Goal: Check status: Check status

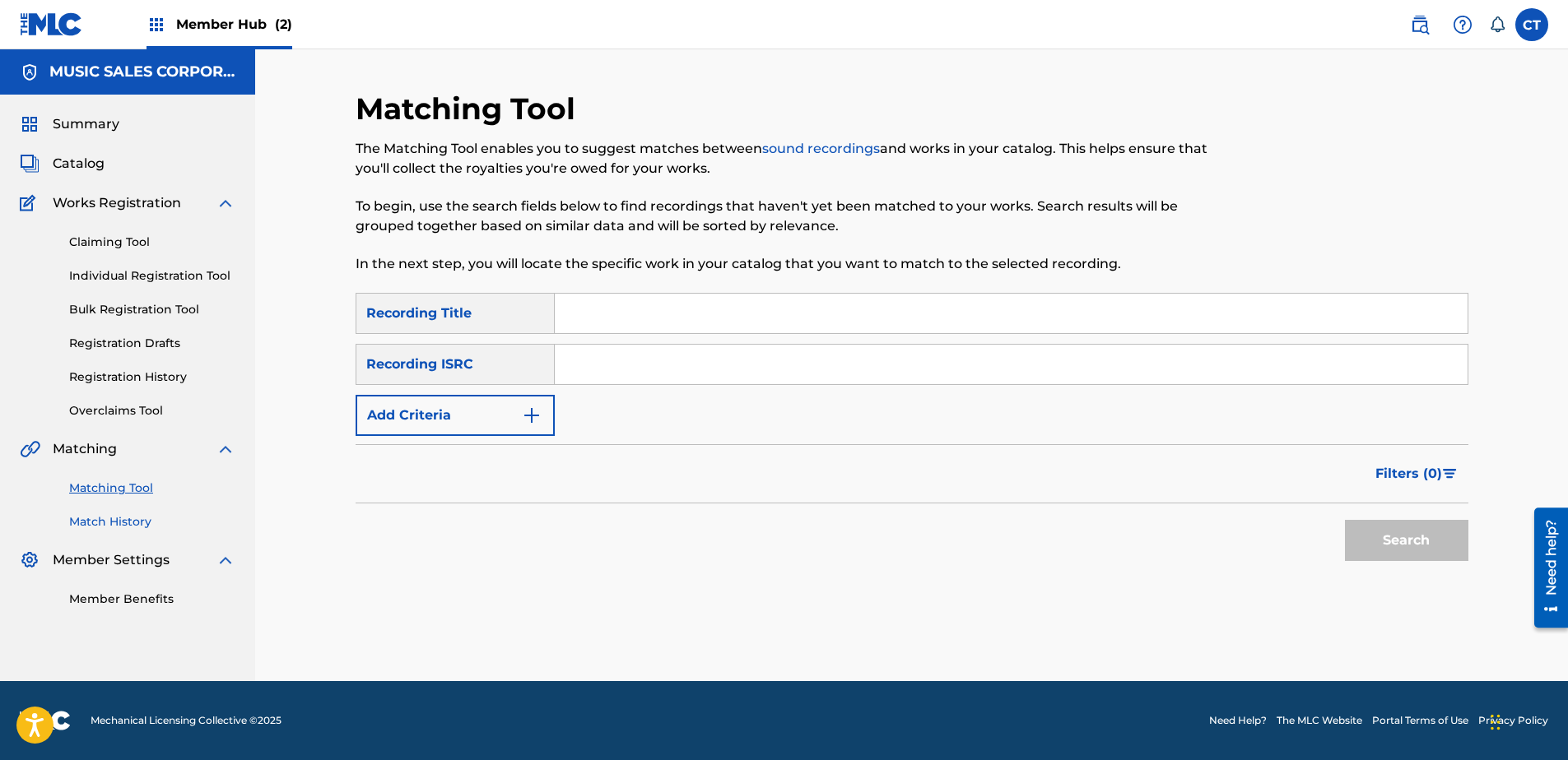
click at [102, 520] on link "Match History" at bounding box center [152, 521] width 166 height 18
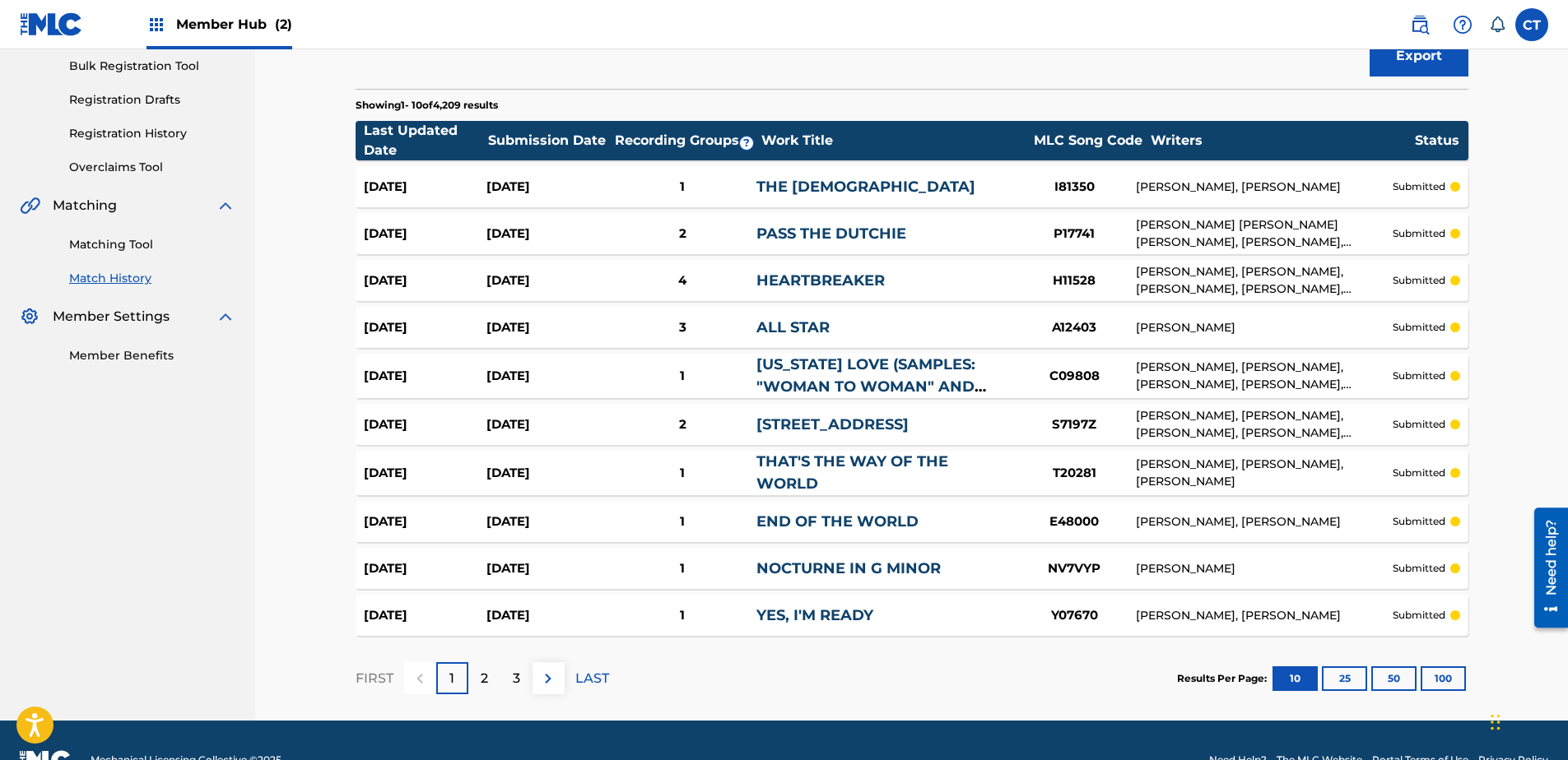
scroll to position [247, 0]
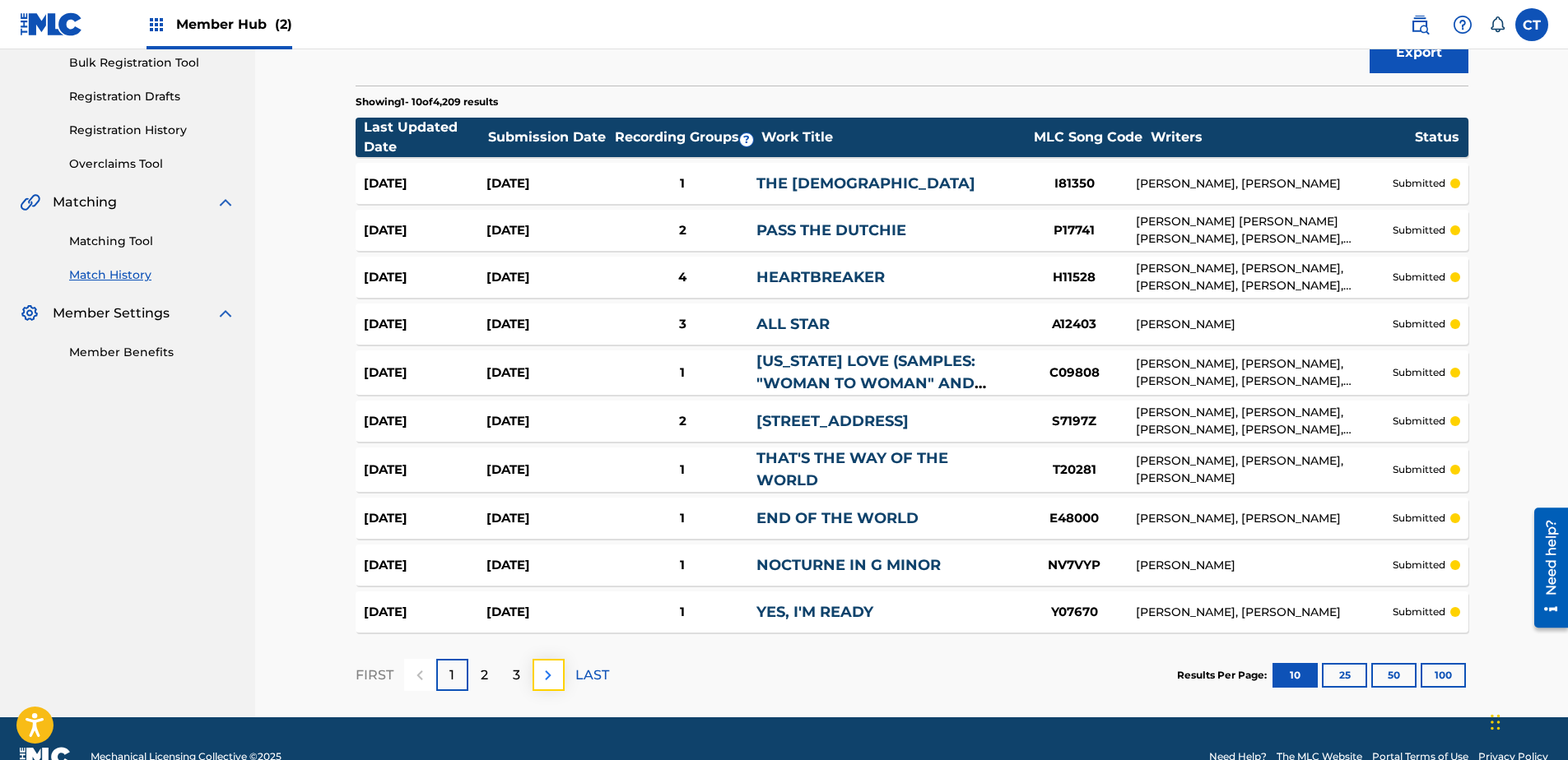
click at [541, 672] on img at bounding box center [548, 675] width 20 height 20
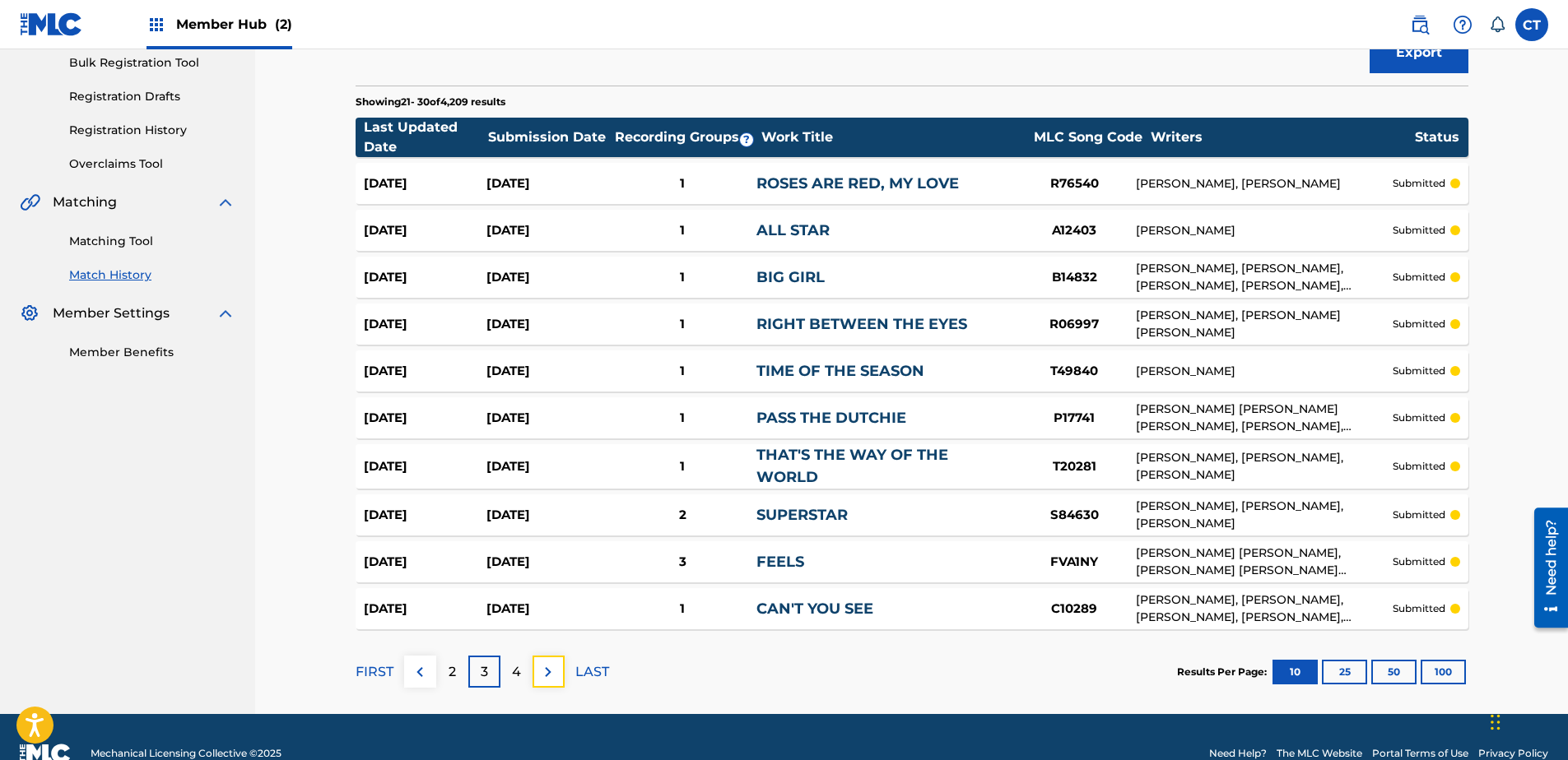
click at [541, 672] on img at bounding box center [548, 671] width 20 height 20
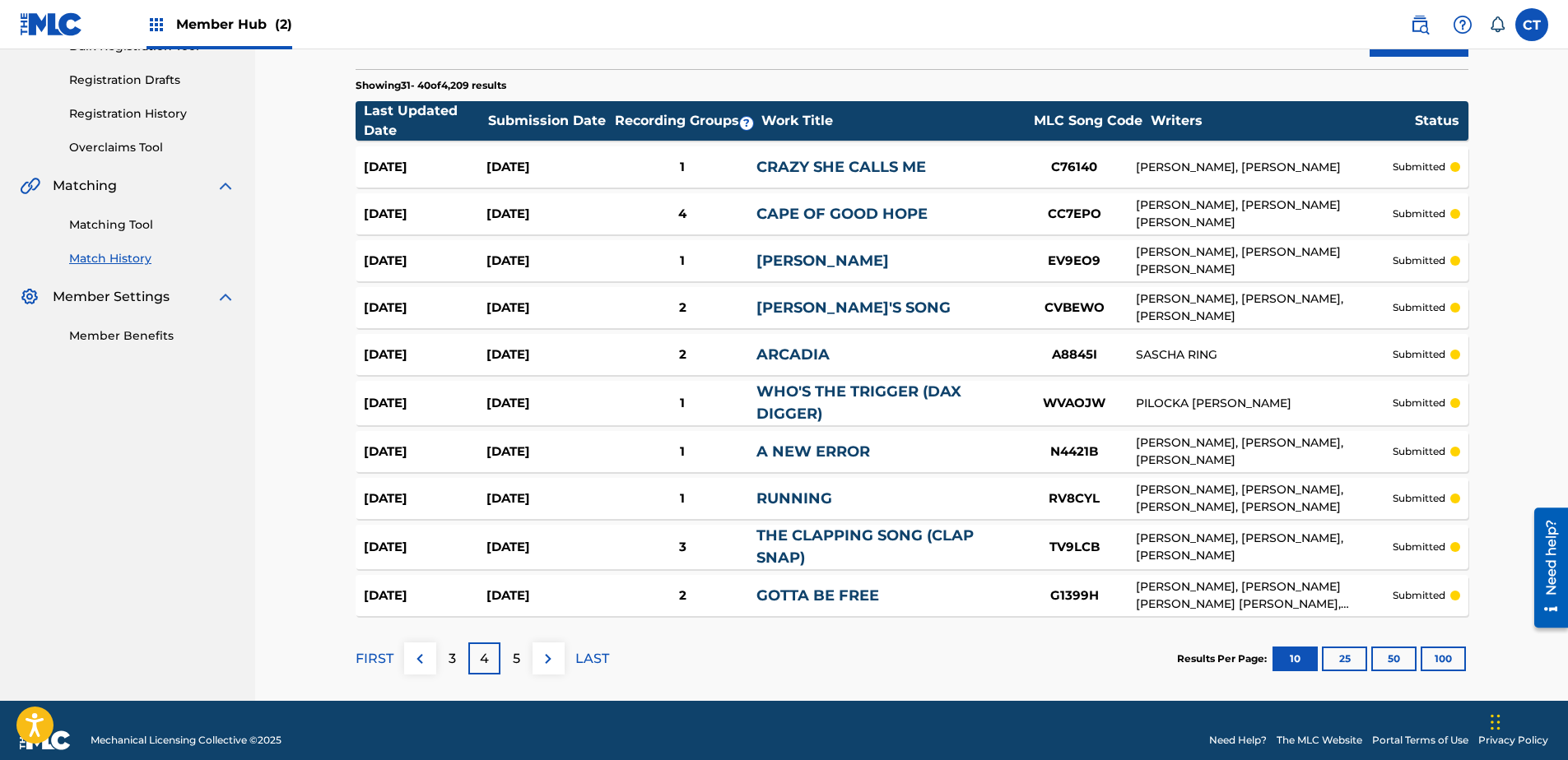
scroll to position [283, 0]
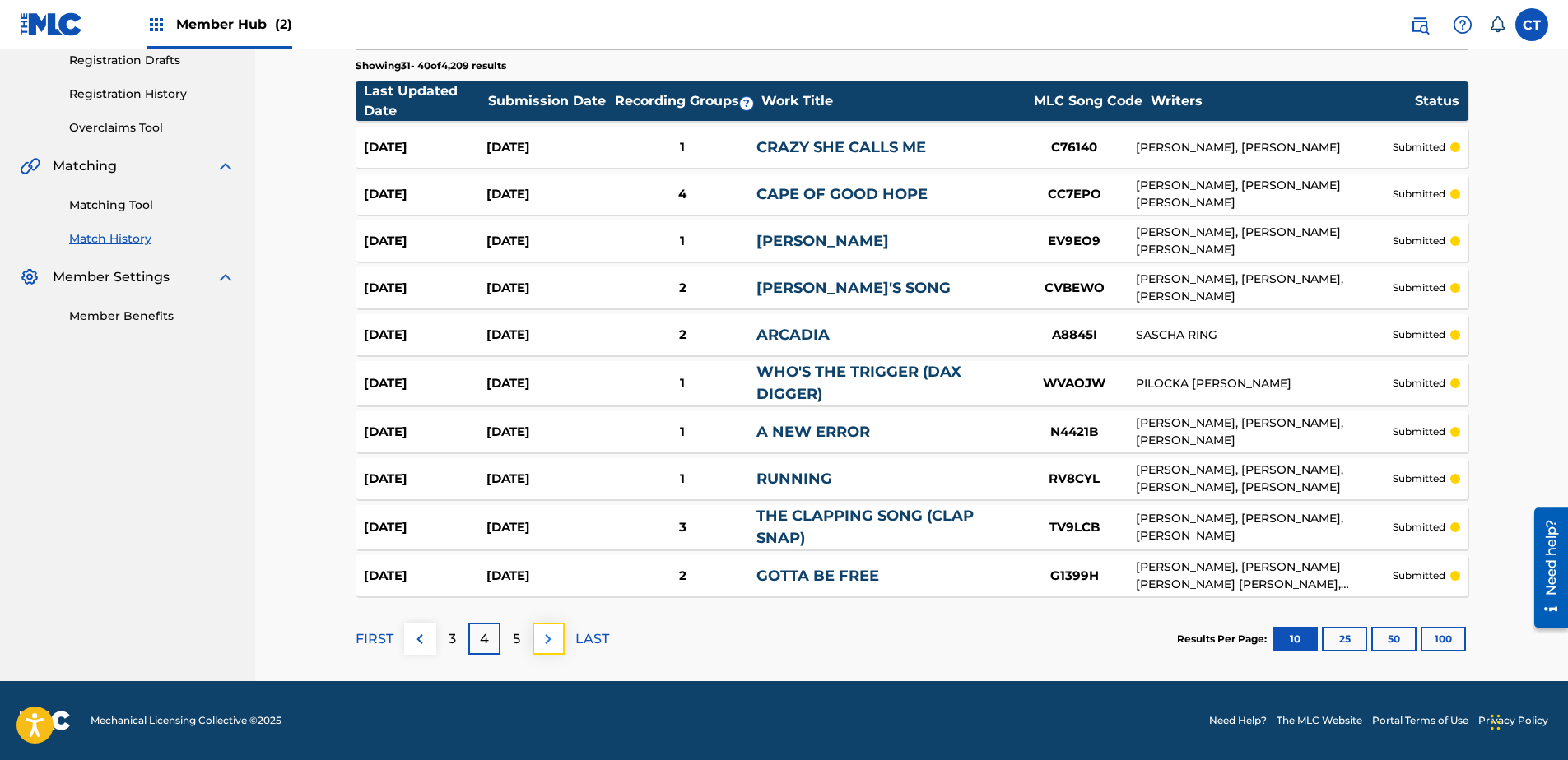
click at [548, 635] on img at bounding box center [548, 639] width 20 height 20
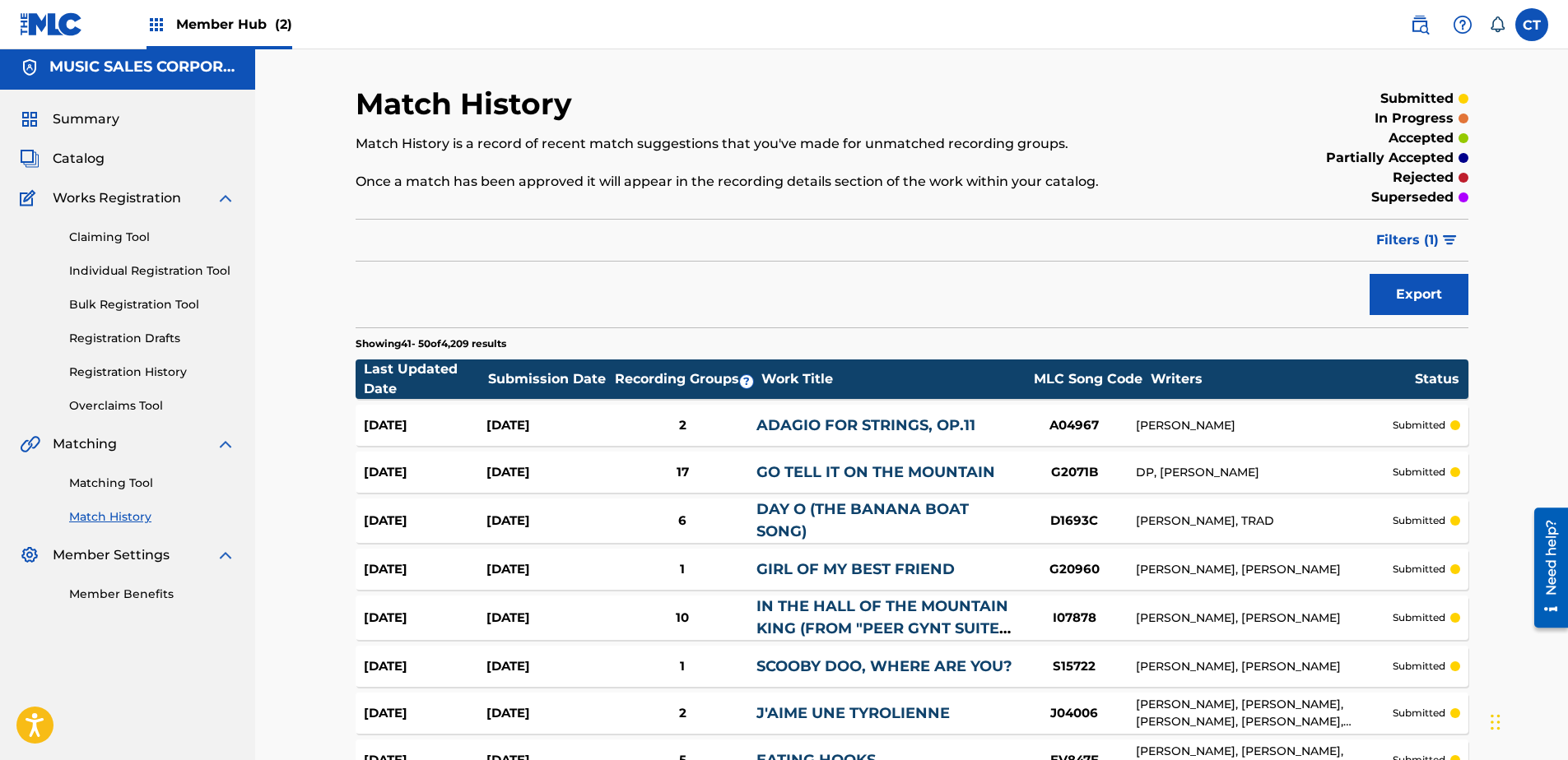
scroll to position [0, 0]
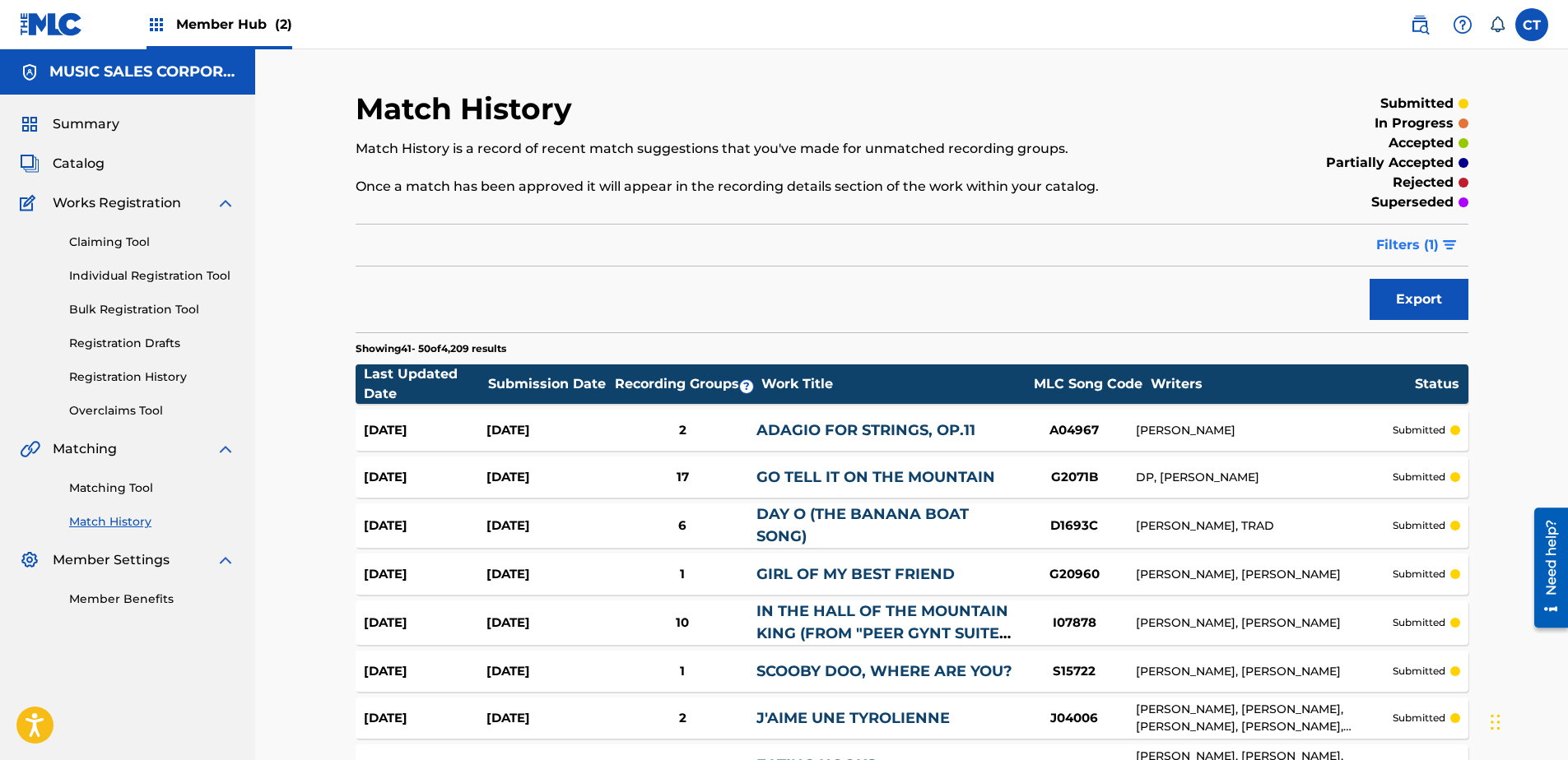
click at [1452, 265] on button "Filters ( 1 )" at bounding box center [1416, 245] width 102 height 41
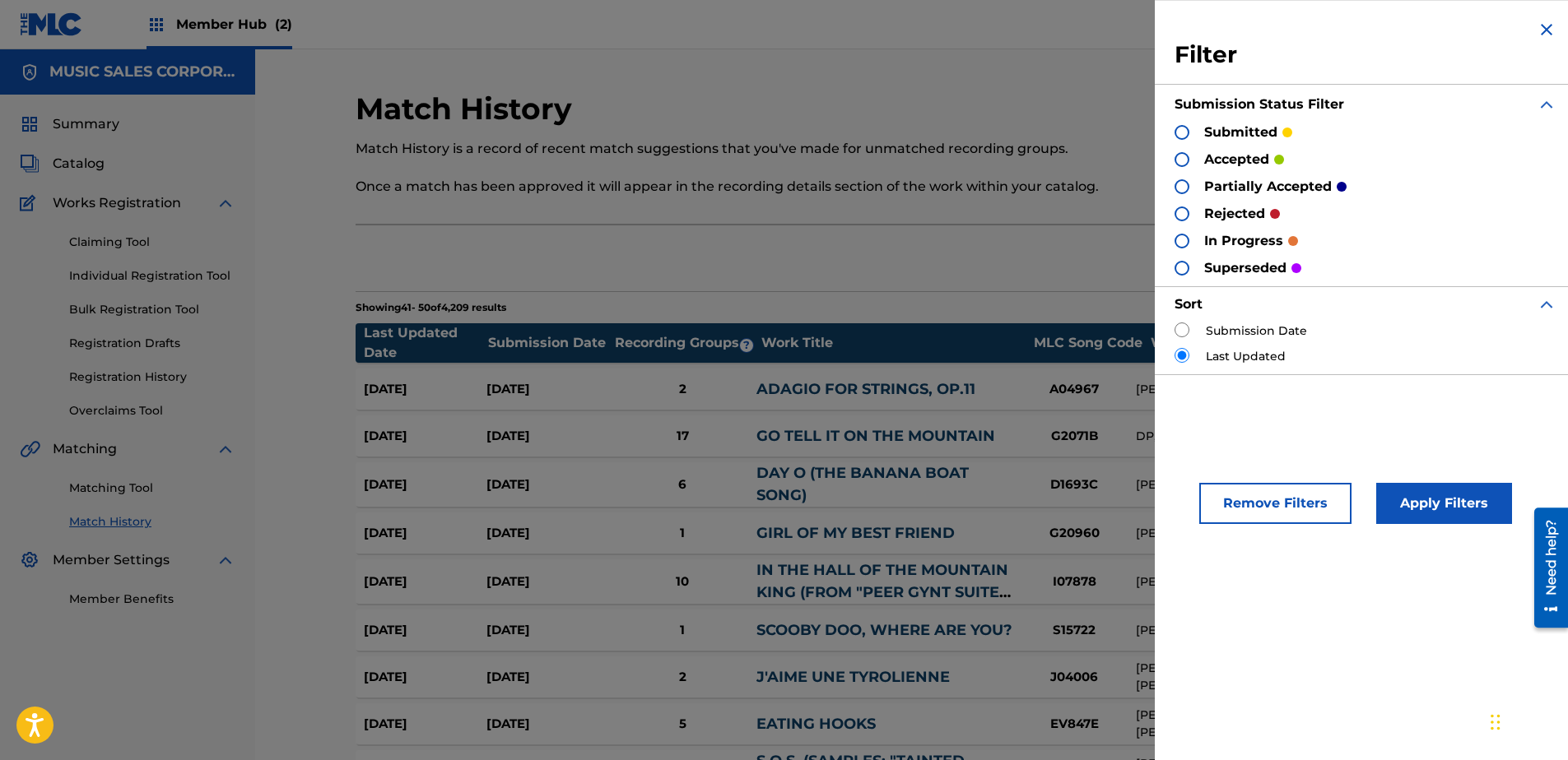
click at [1450, 257] on div "submitted accepted partially accepted rejected in progress superseded" at bounding box center [1365, 200] width 382 height 155
click at [1214, 212] on p "rejected" at bounding box center [1234, 214] width 61 height 20
click at [1177, 213] on div at bounding box center [1182, 214] width 15 height 15
click at [1435, 513] on button "Apply Filters" at bounding box center [1444, 504] width 136 height 41
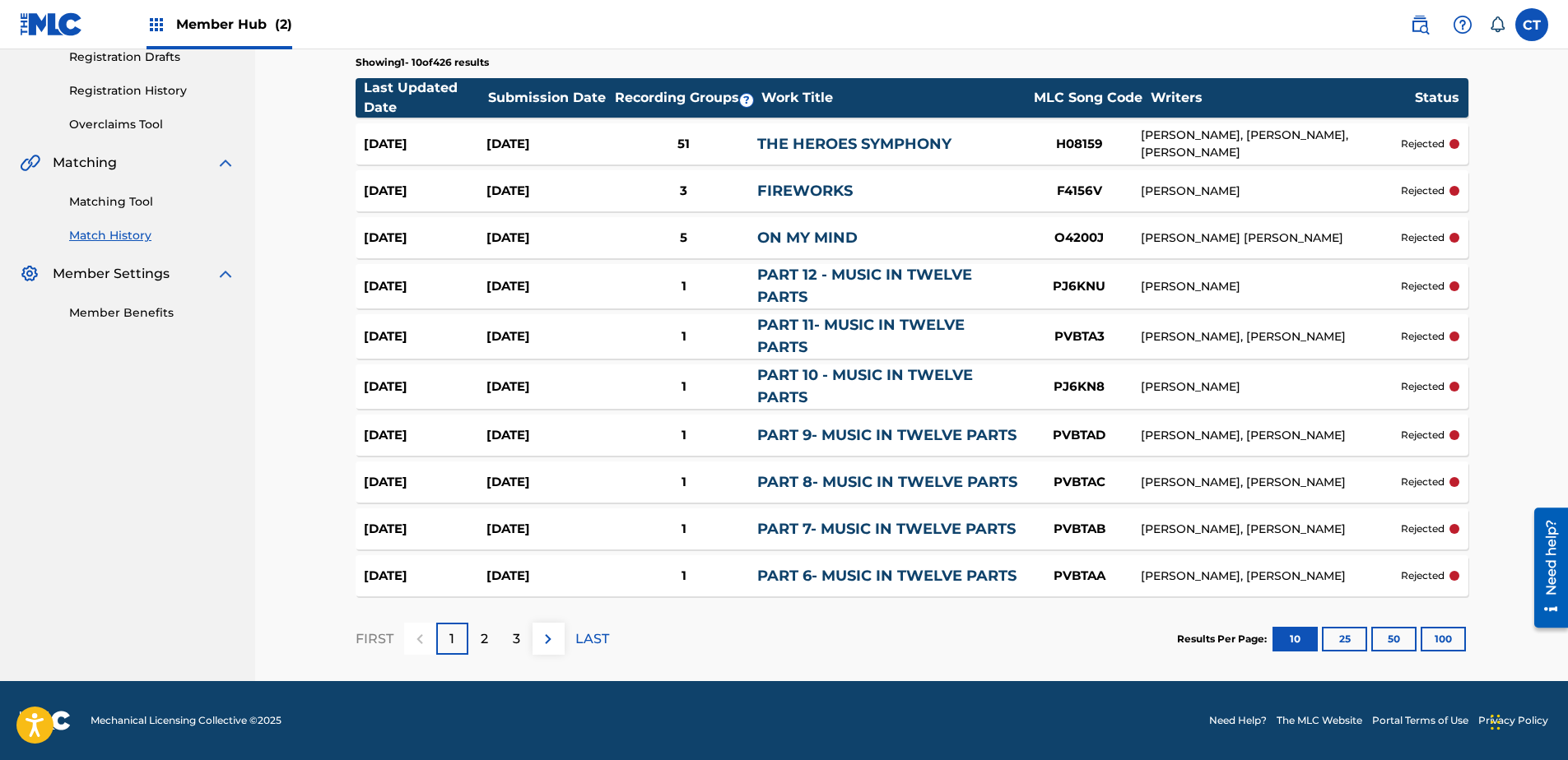
scroll to position [299, 0]
click at [1447, 136] on div "rejected" at bounding box center [1430, 144] width 59 height 15
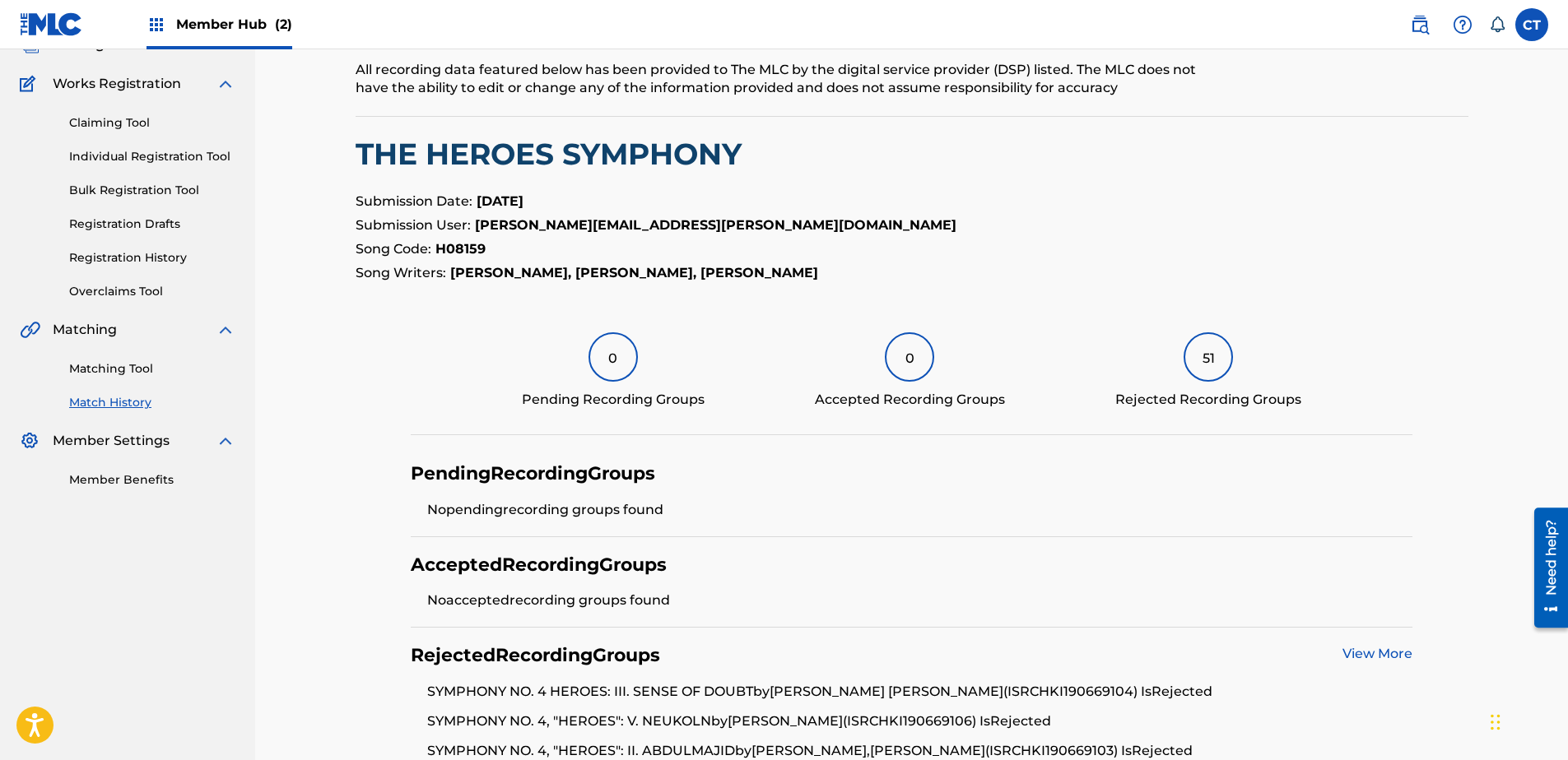
scroll to position [82, 0]
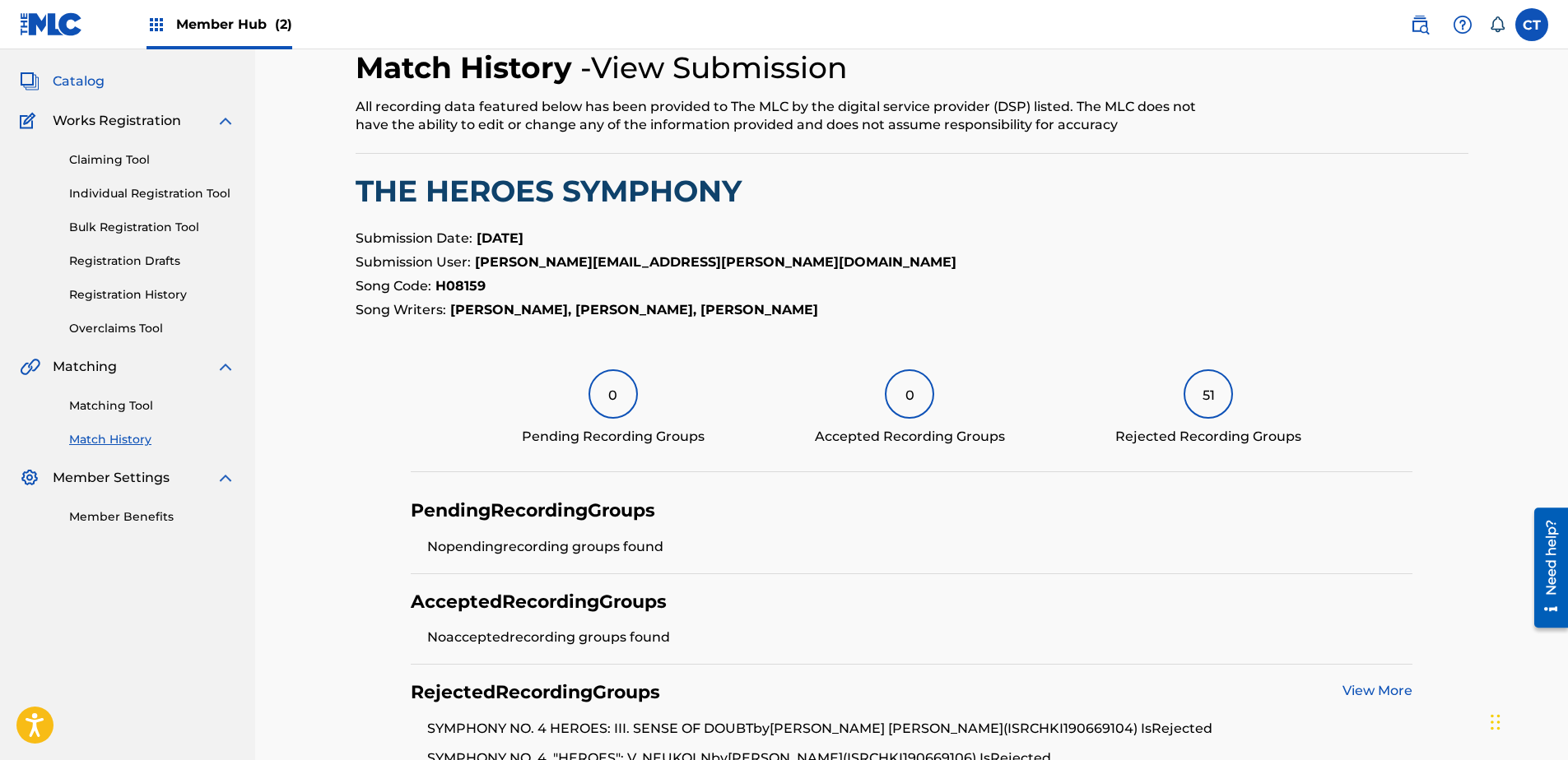
click at [72, 81] on span "Catalog" at bounding box center [78, 81] width 52 height 20
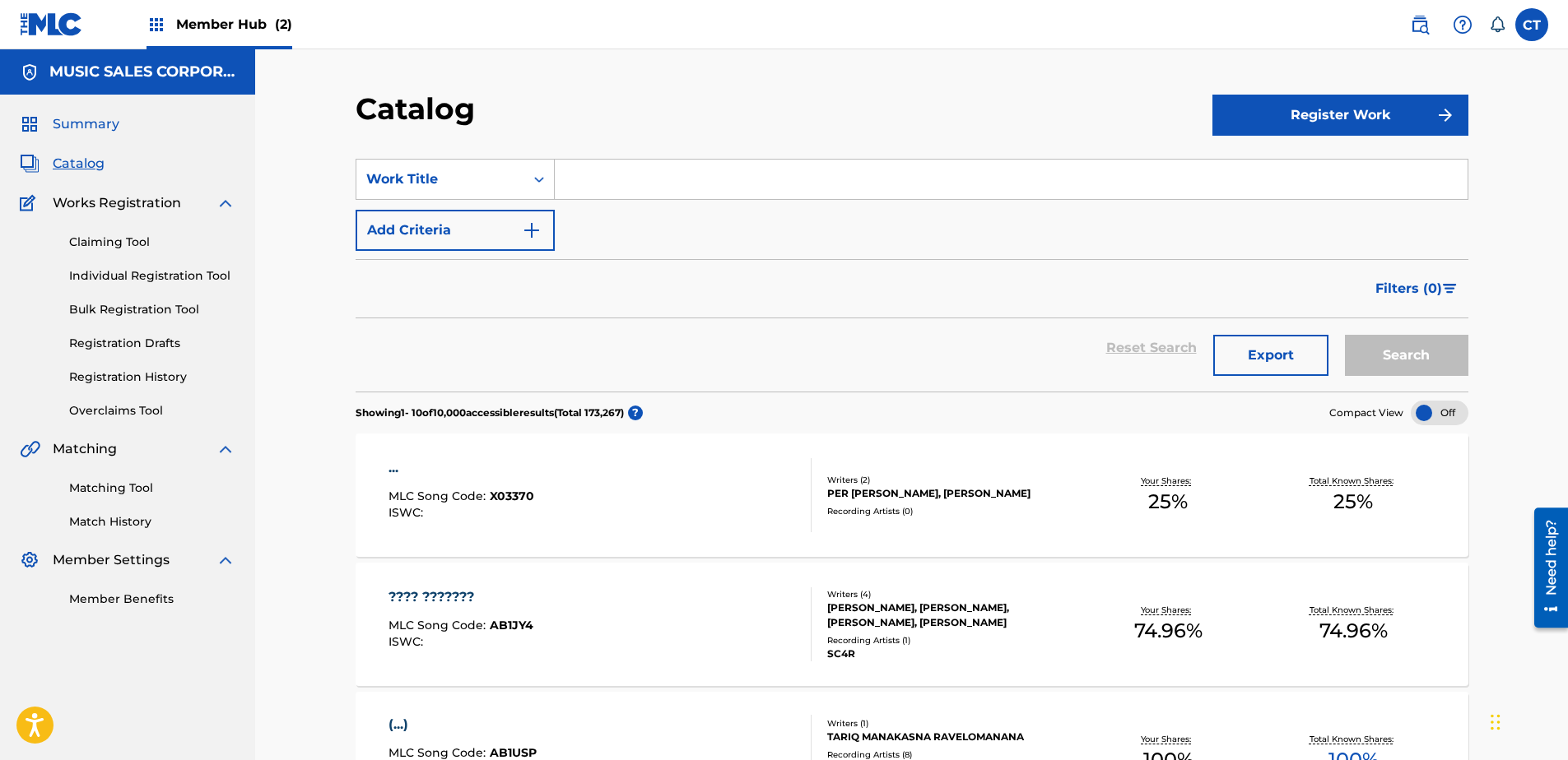
click at [99, 122] on span "Summary" at bounding box center [85, 124] width 66 height 20
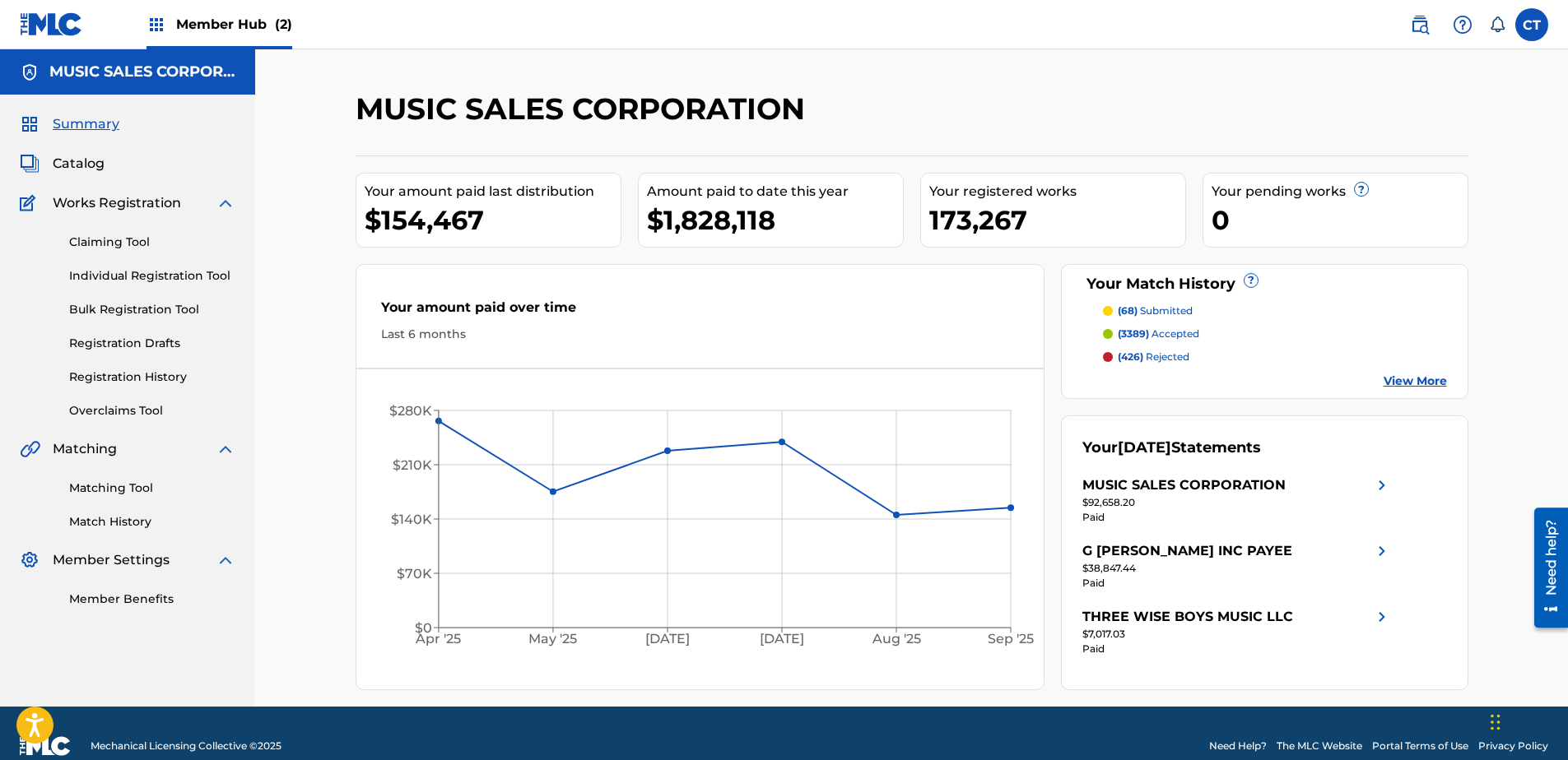
click at [77, 132] on span "Summary" at bounding box center [85, 124] width 66 height 20
